Goal: Information Seeking & Learning: Learn about a topic

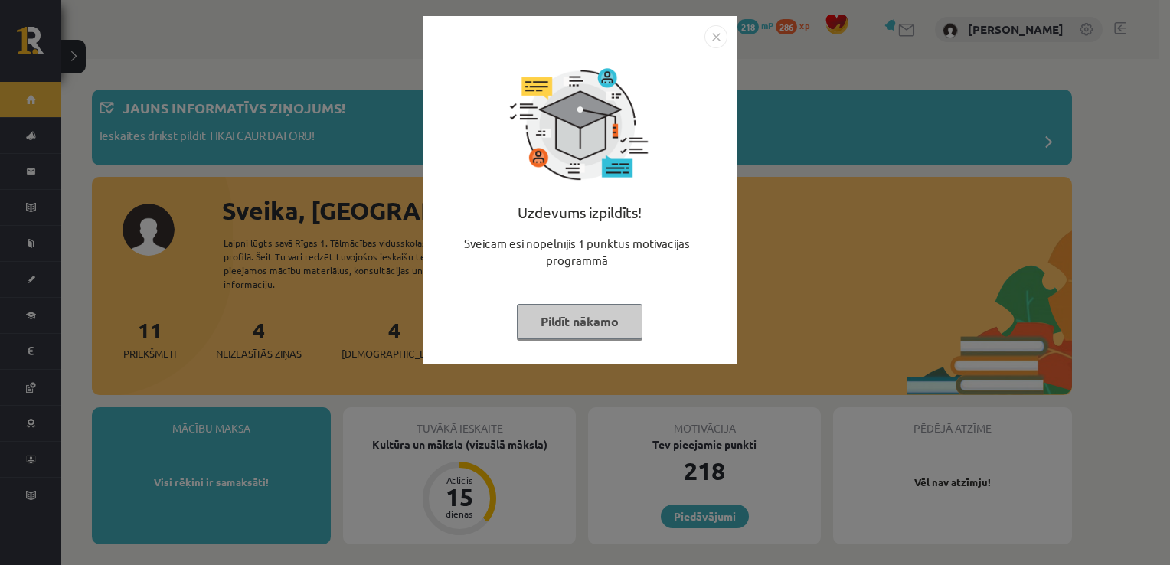
click at [710, 36] on img "Close" at bounding box center [716, 36] width 23 height 23
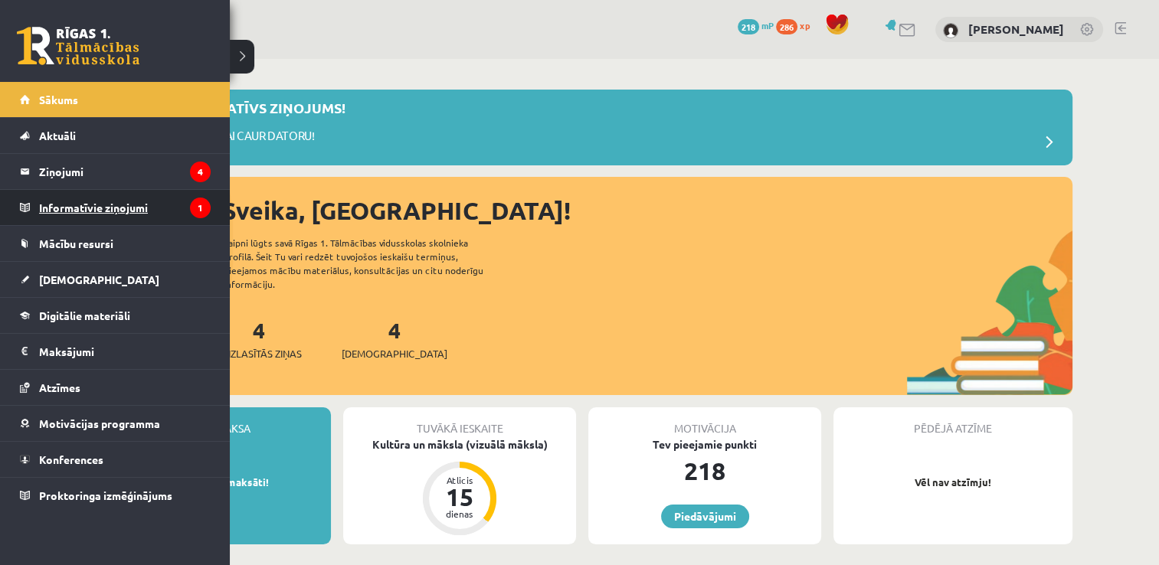
click at [130, 201] on legend "Informatīvie ziņojumi 1" at bounding box center [125, 207] width 172 height 35
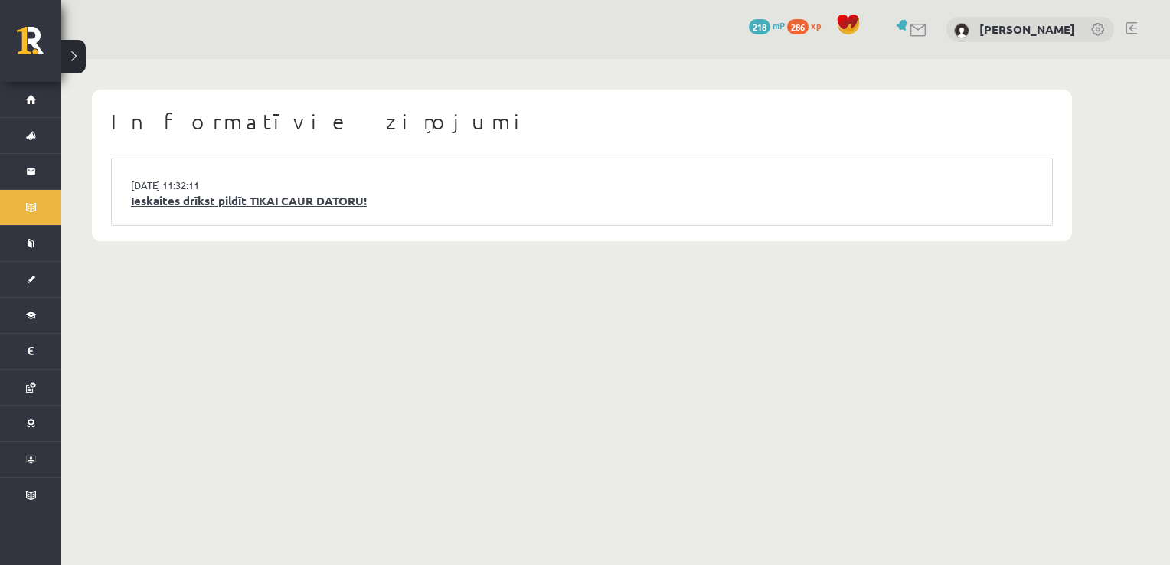
click at [288, 207] on link "Ieskaites drīkst pildīt TIKAI CAUR DATORU!" at bounding box center [582, 201] width 902 height 18
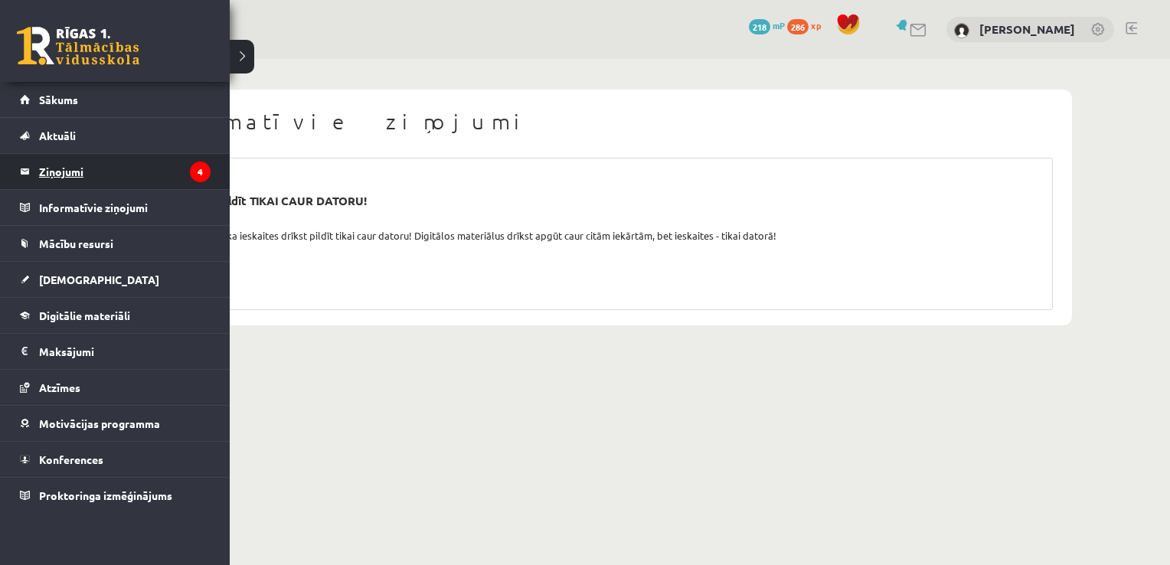
click at [80, 180] on legend "Ziņojumi 4" at bounding box center [125, 171] width 172 height 35
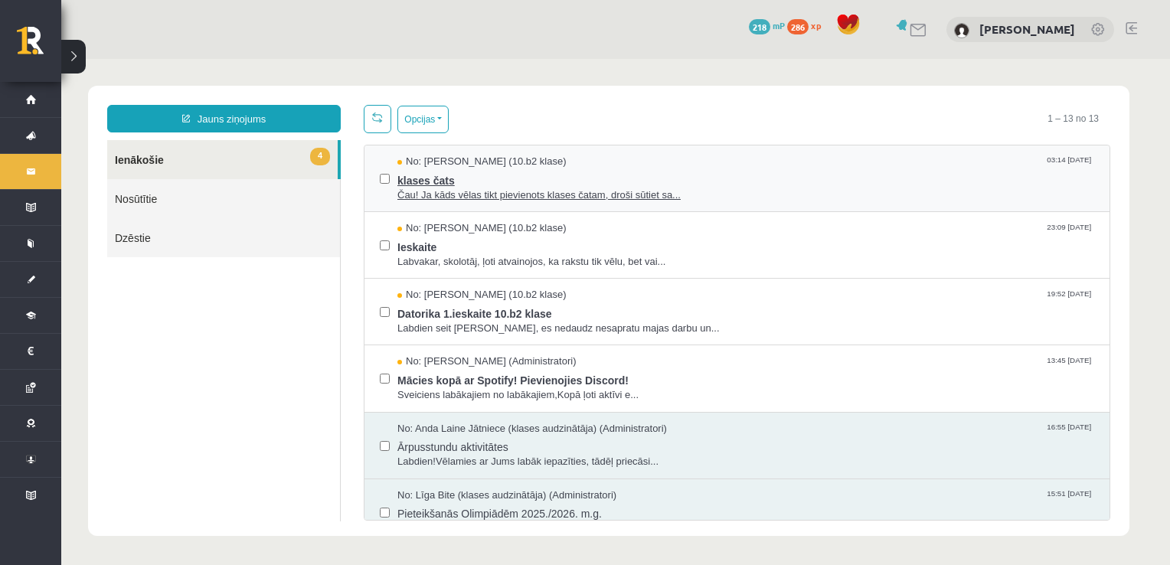
click at [493, 185] on span "klases čats" at bounding box center [745, 178] width 697 height 19
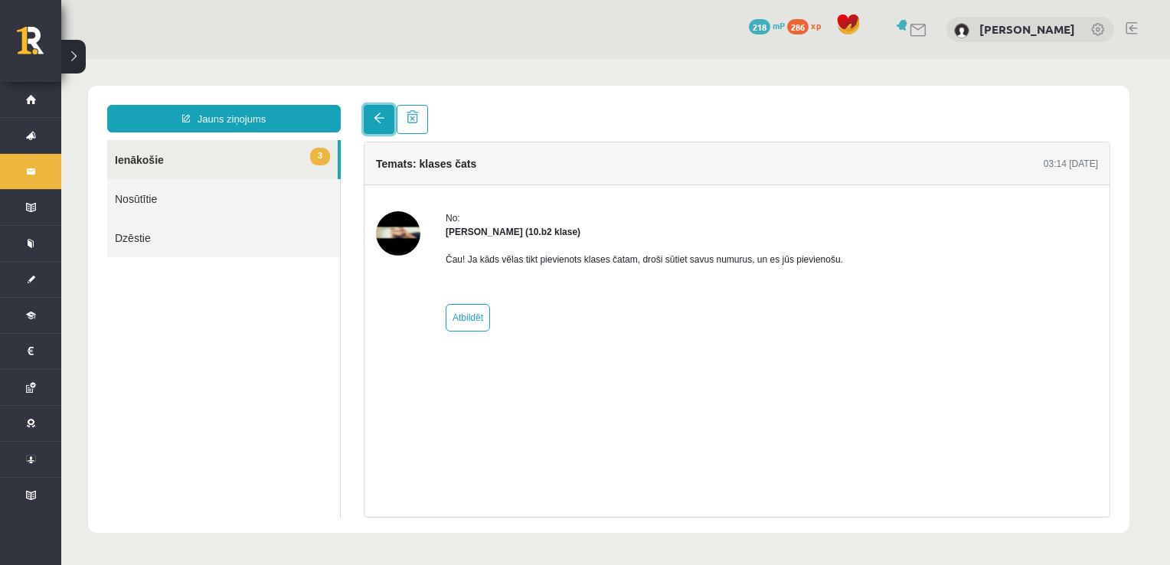
click at [376, 118] on span at bounding box center [379, 118] width 11 height 11
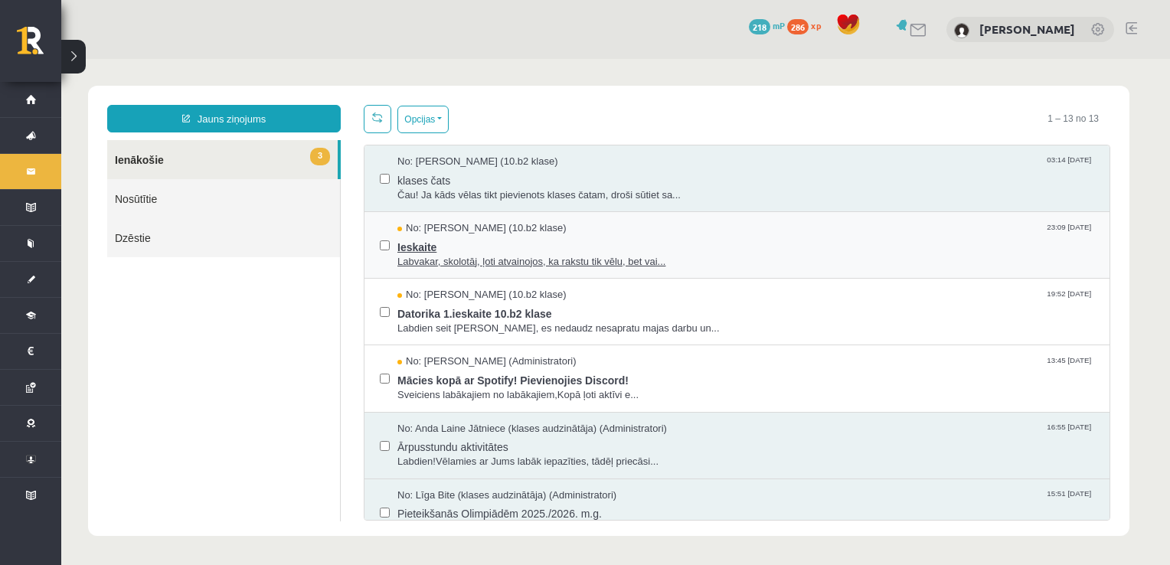
click at [420, 247] on span "Ieskaite" at bounding box center [745, 245] width 697 height 19
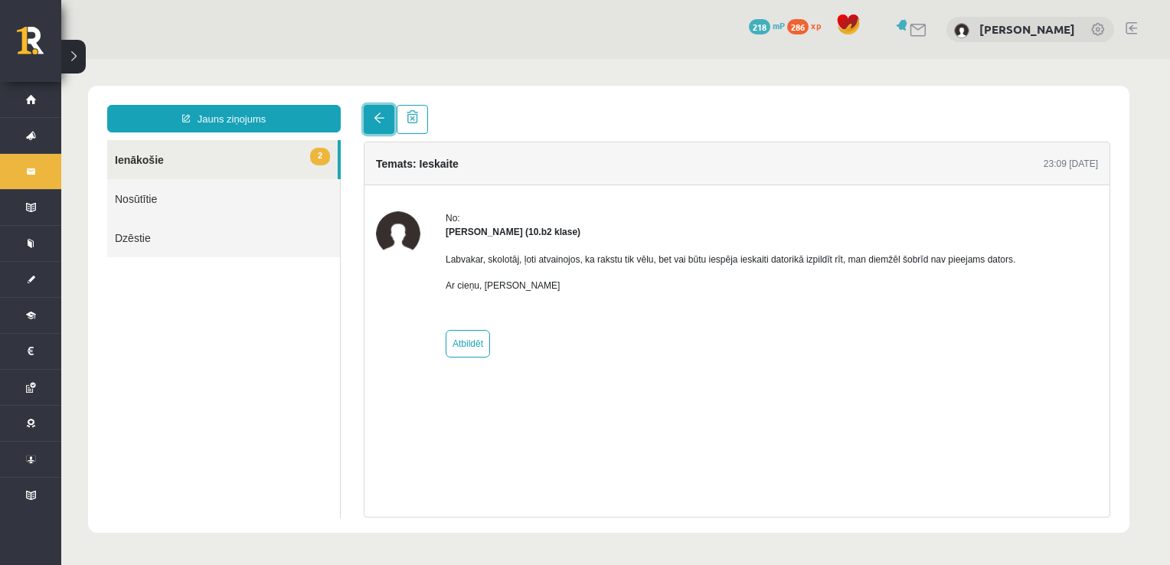
click at [374, 122] on span at bounding box center [379, 118] width 11 height 11
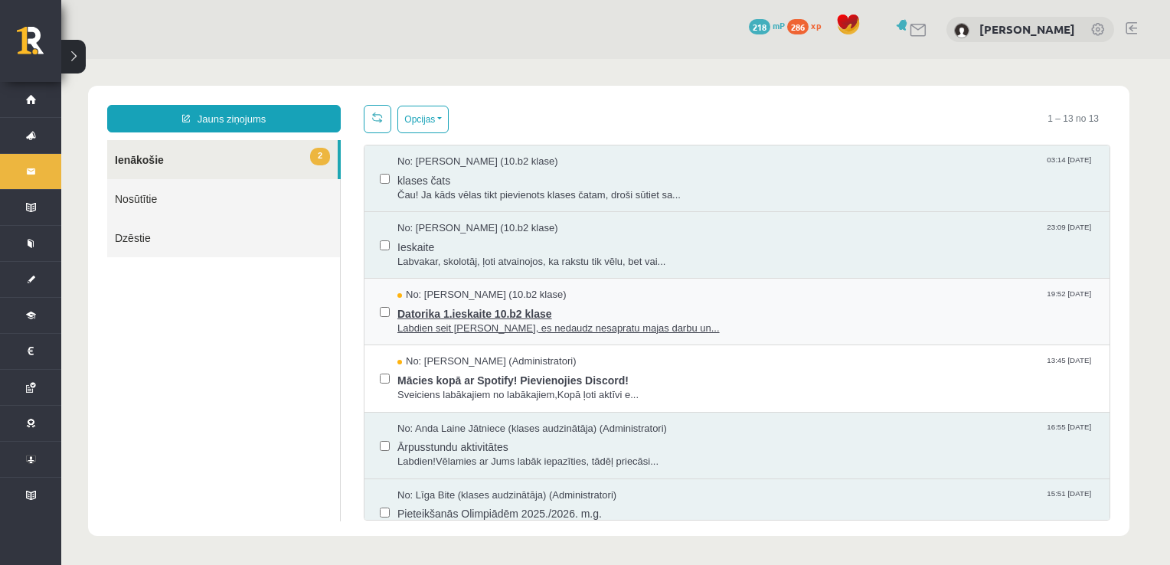
click at [415, 312] on span "Datorika 1.ieskaite 10.b2 klase" at bounding box center [745, 312] width 697 height 19
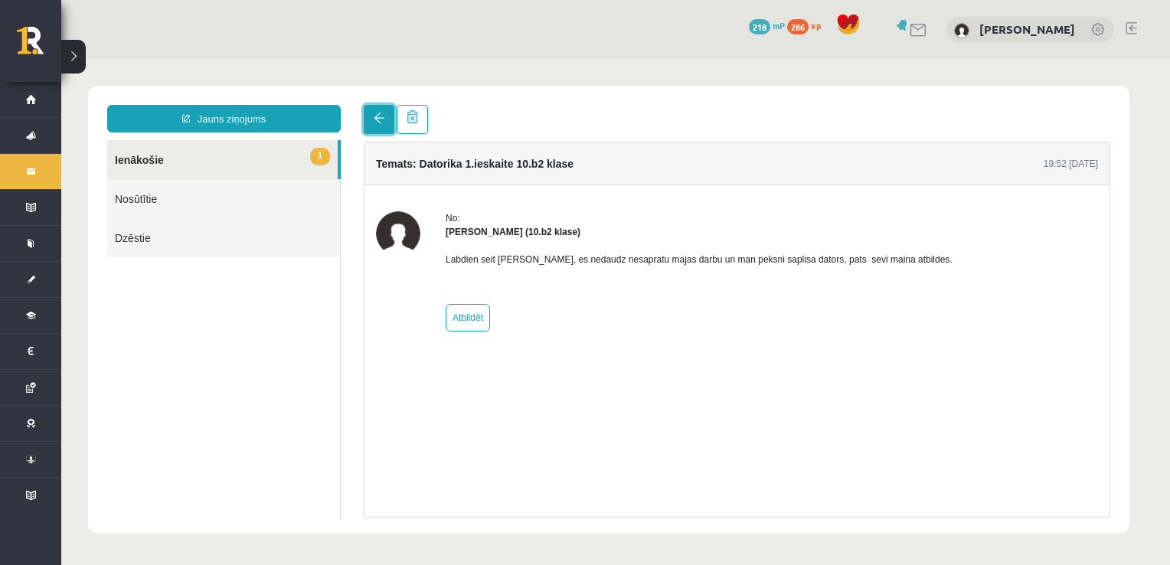
click at [376, 122] on span at bounding box center [379, 118] width 11 height 11
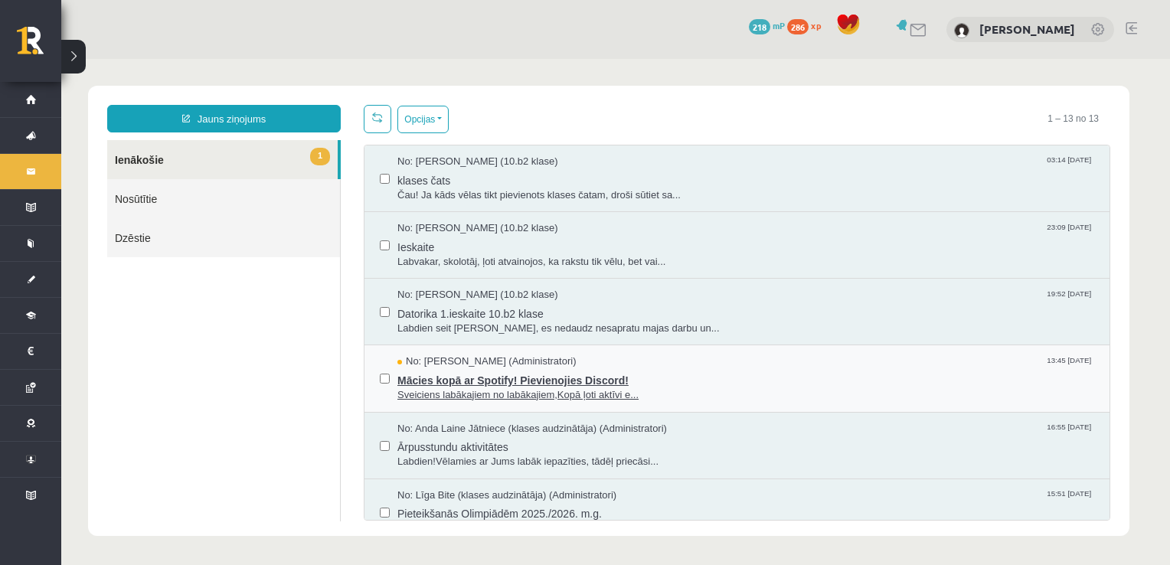
click at [464, 381] on span "Mācies kopā ar Spotify! Pievienojies Discord!" at bounding box center [745, 378] width 697 height 19
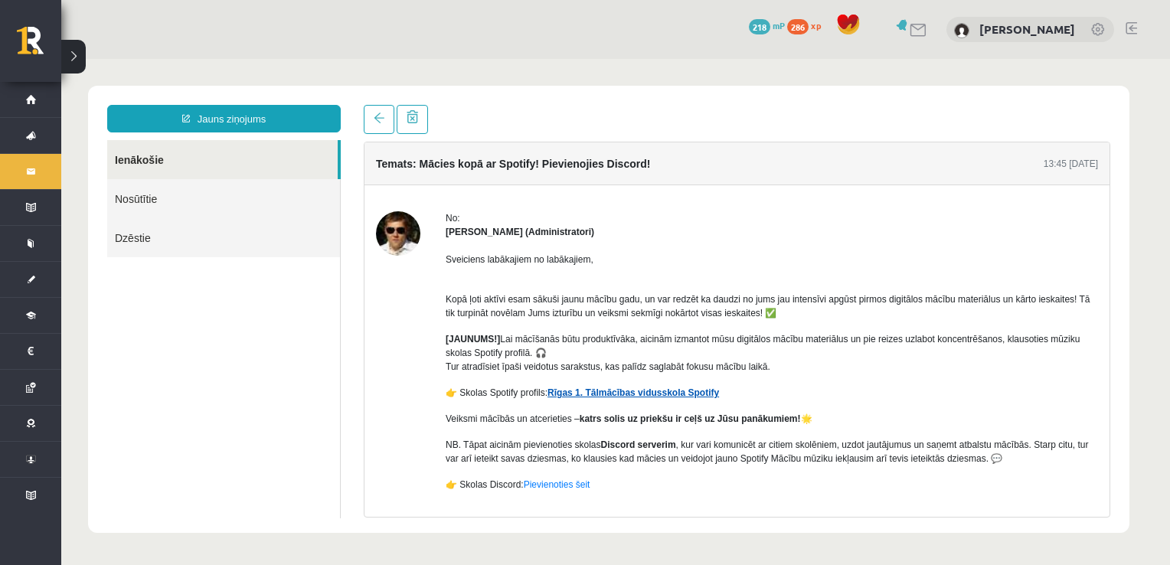
click at [604, 396] on link "Rīgas 1. Tālmācības vidusskola Spotify" at bounding box center [634, 393] width 172 height 11
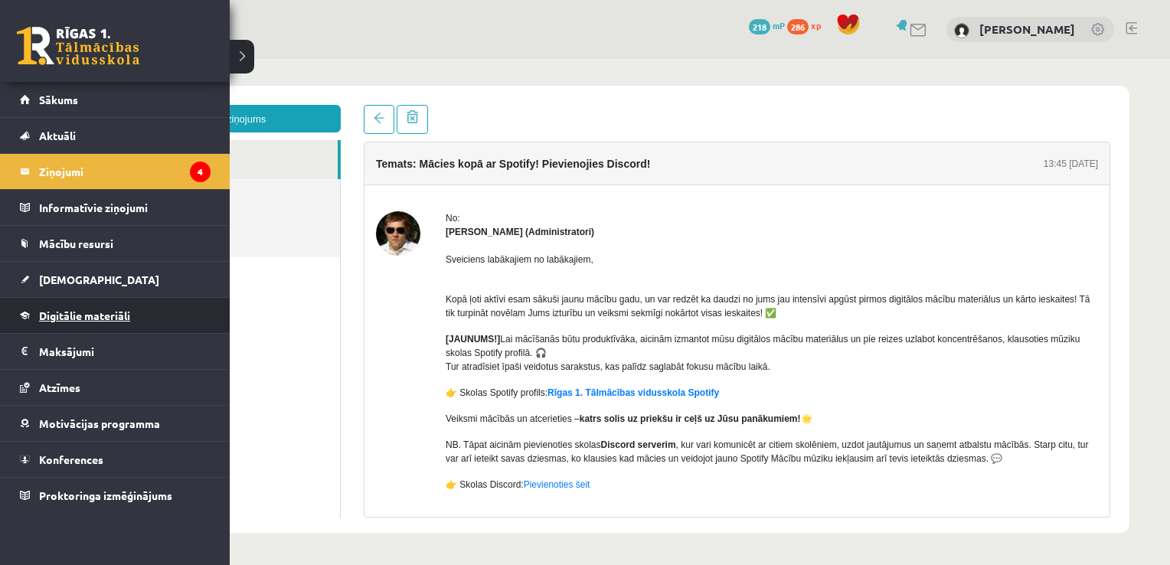
click at [99, 311] on span "Digitālie materiāli" at bounding box center [84, 316] width 91 height 14
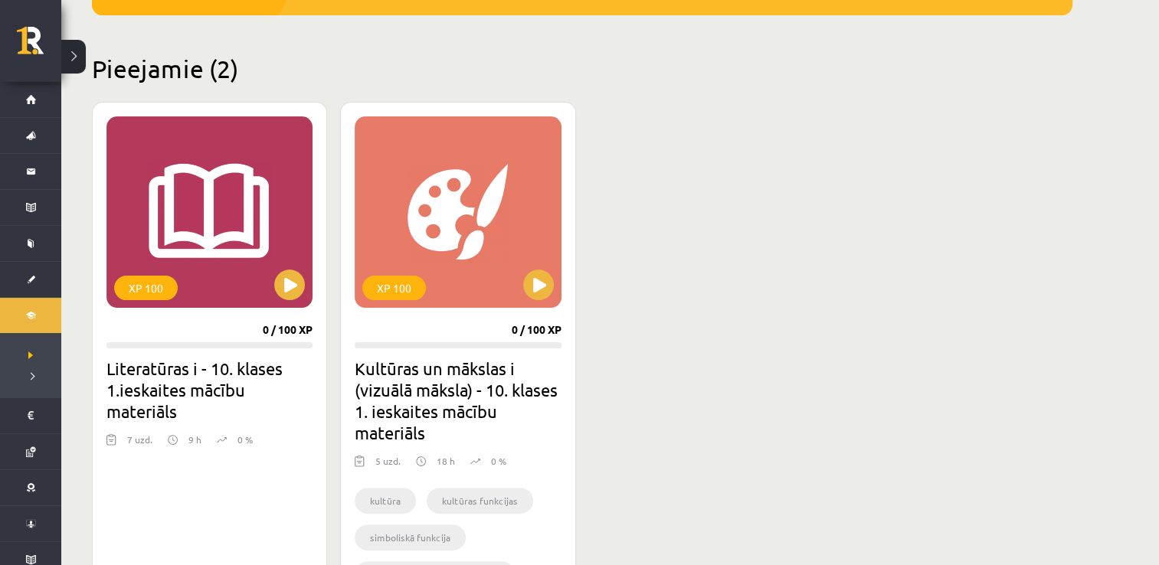
scroll to position [329, 0]
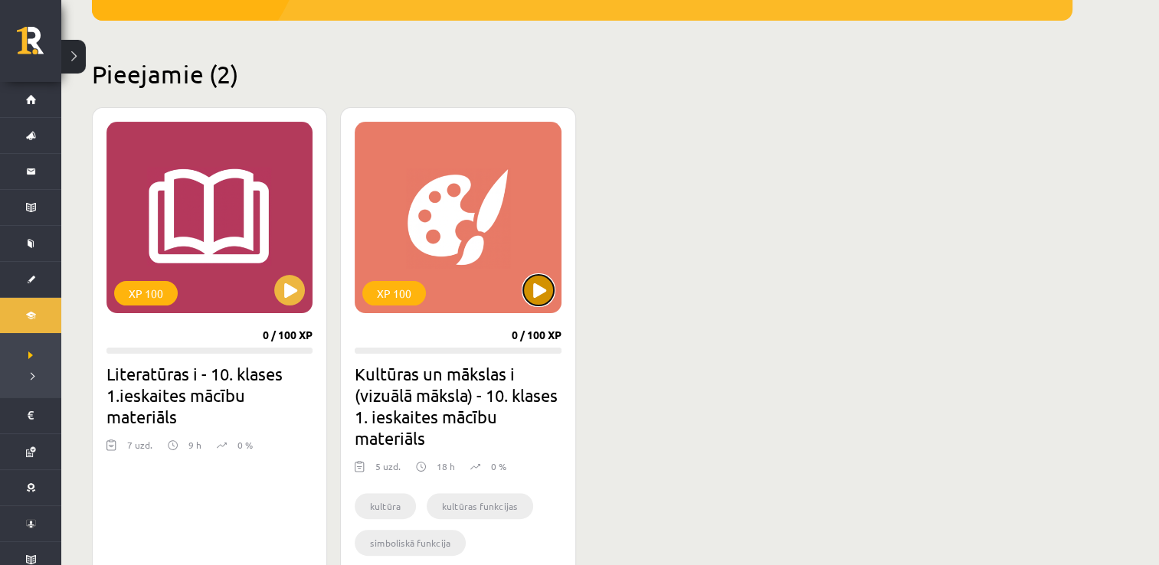
click at [542, 289] on button at bounding box center [538, 290] width 31 height 31
